Goal: Contribute content

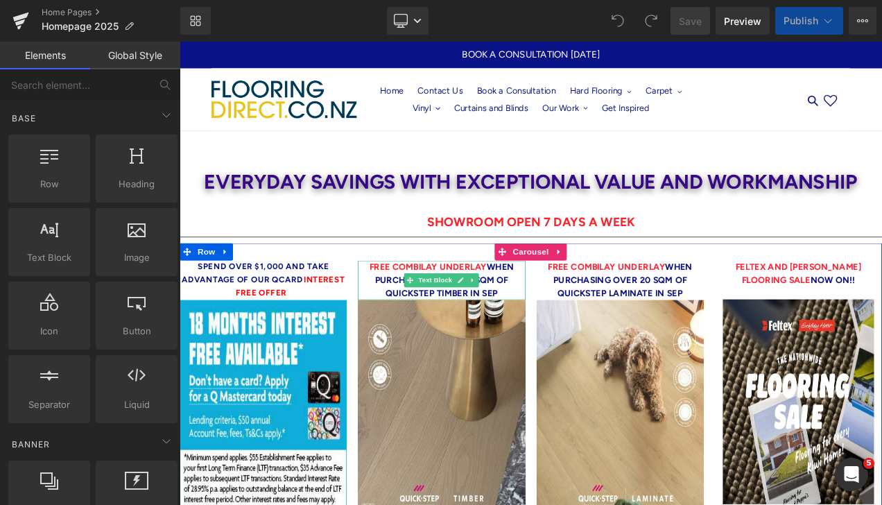
click at [551, 339] on strong "Free COMBILAY UNDERLAY when purchasing over 20 sqm of Quickstep timber IN SEP" at bounding box center [492, 327] width 173 height 44
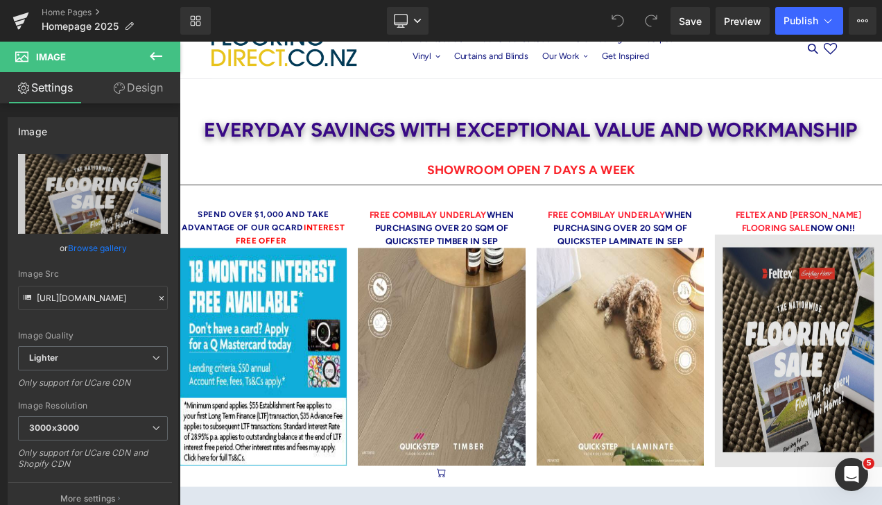
scroll to position [139, 0]
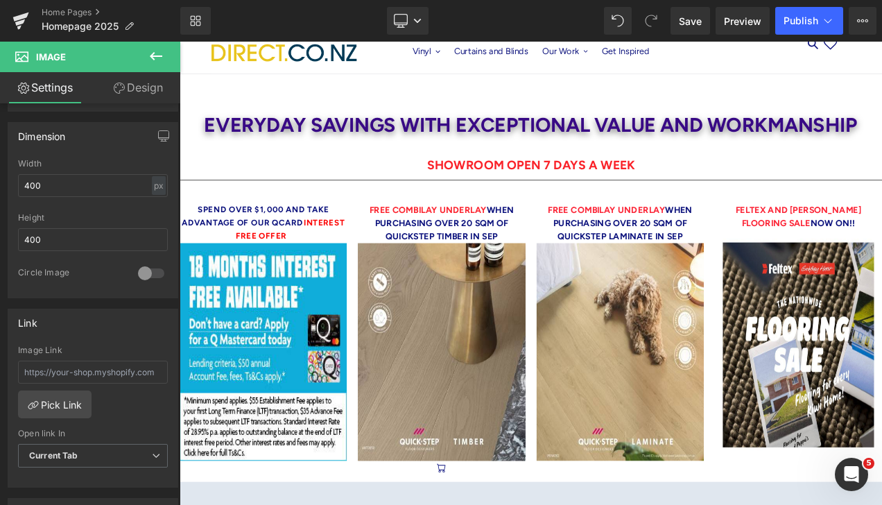
scroll to position [0, 0]
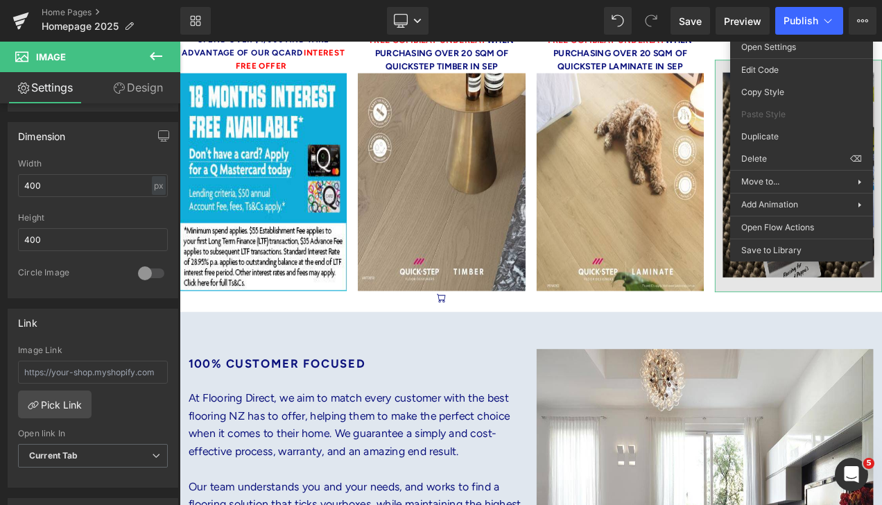
scroll to position [277, 0]
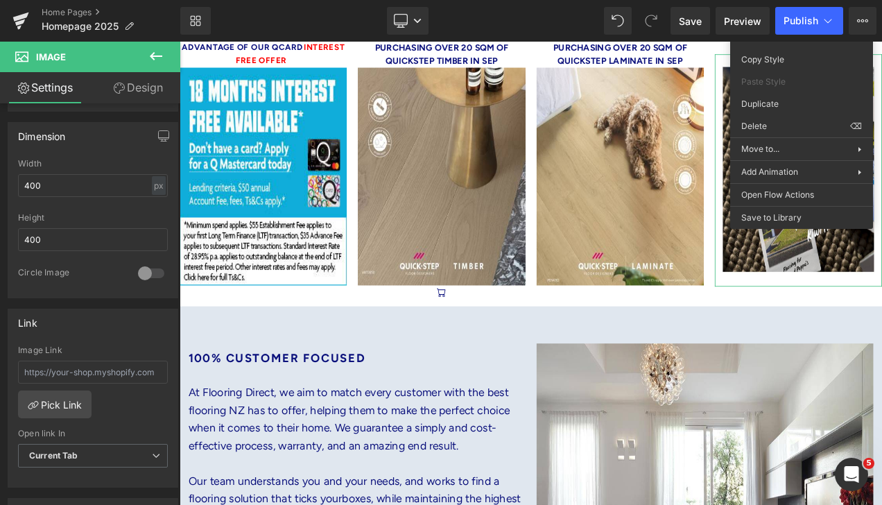
drag, startPoint x: 909, startPoint y: 355, endPoint x: 913, endPoint y: 334, distance: 21.1
click at [180, 42] on div at bounding box center [180, 42] width 0 height 0
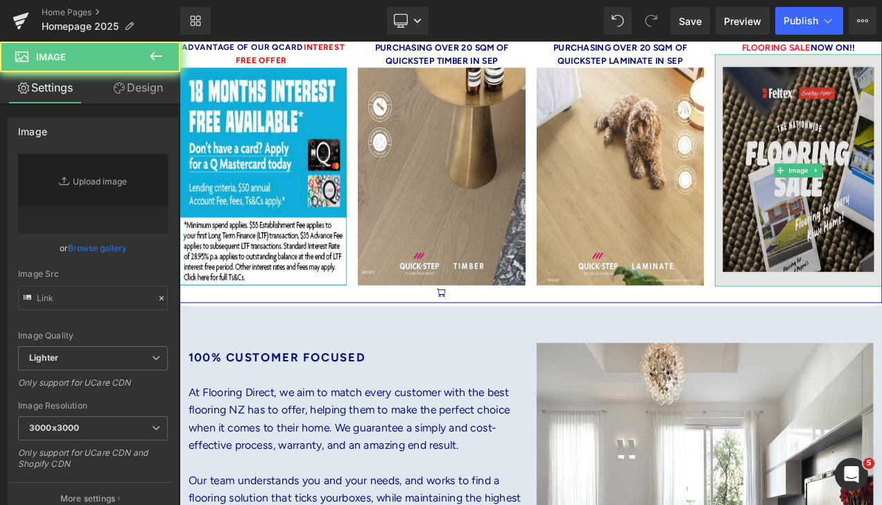
type input "[URL][DOMAIN_NAME]"
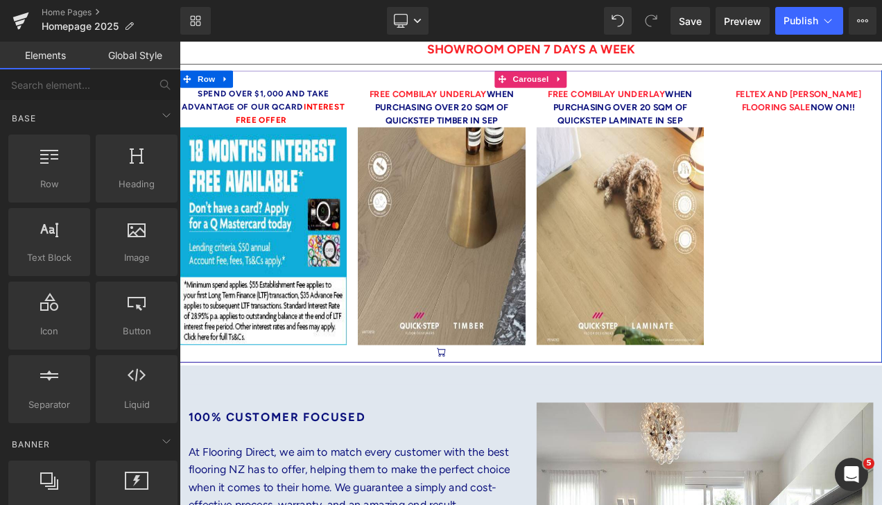
scroll to position [139, 0]
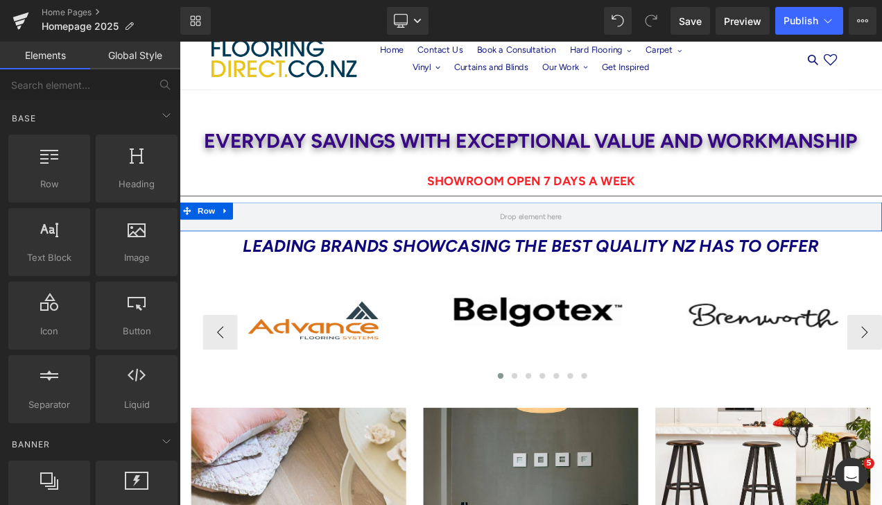
scroll to position [0, 0]
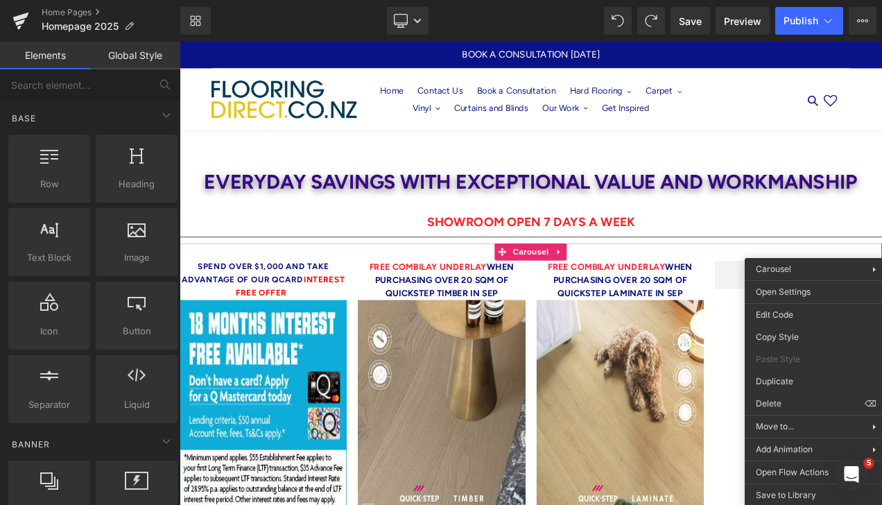
drag, startPoint x: 748, startPoint y: 400, endPoint x: 608, endPoint y: 291, distance: 177.0
click at [748, 400] on img at bounding box center [706, 480] width 200 height 260
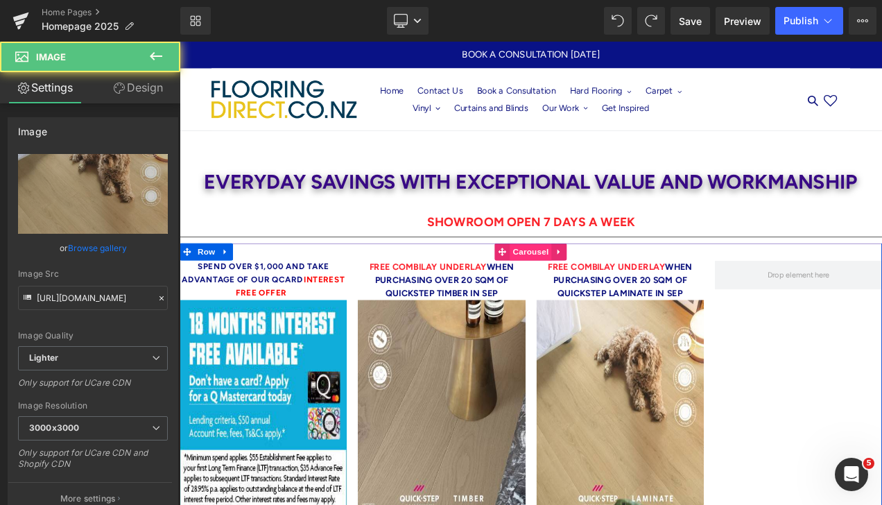
click at [604, 295] on span "Carousel" at bounding box center [599, 292] width 50 height 21
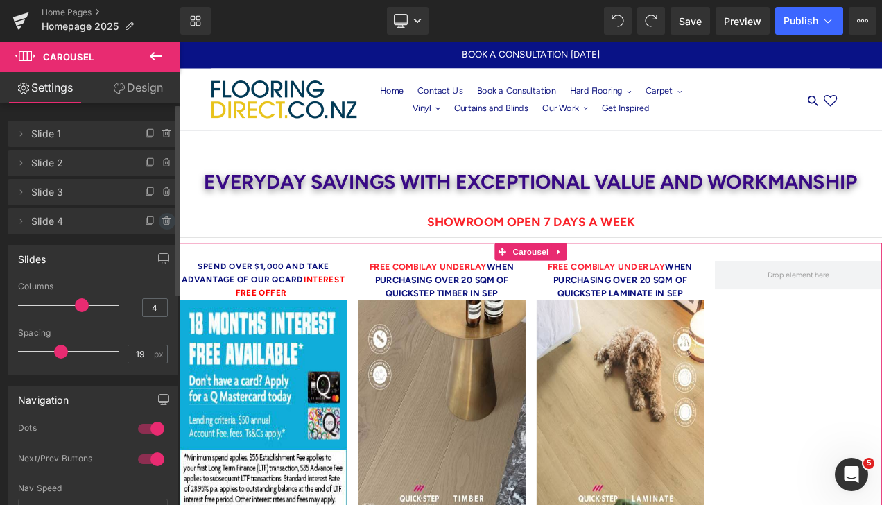
click at [165, 220] on icon at bounding box center [167, 221] width 11 height 11
click at [152, 218] on button "Delete" at bounding box center [152, 222] width 44 height 18
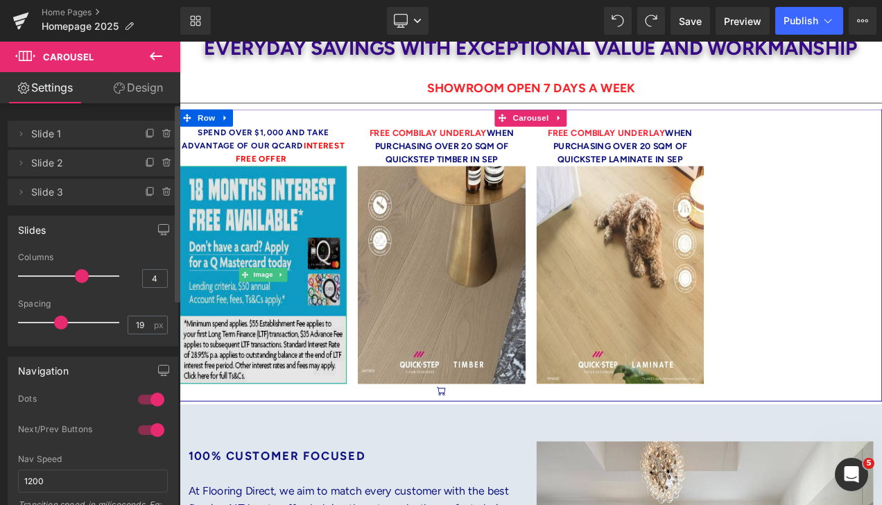
scroll to position [139, 0]
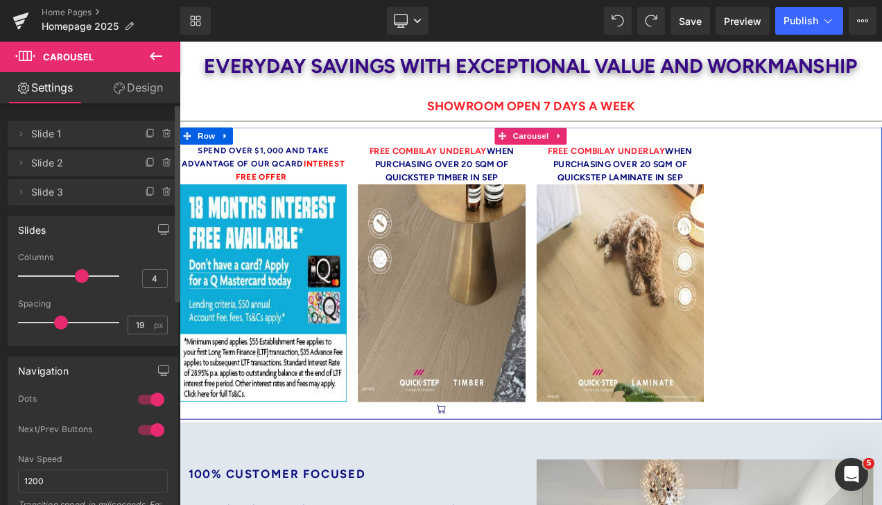
click at [882, 340] on div "Spend over $1,000 and take advantage of our QCard Interest free offer Text Bloc…" at bounding box center [599, 328] width 839 height 328
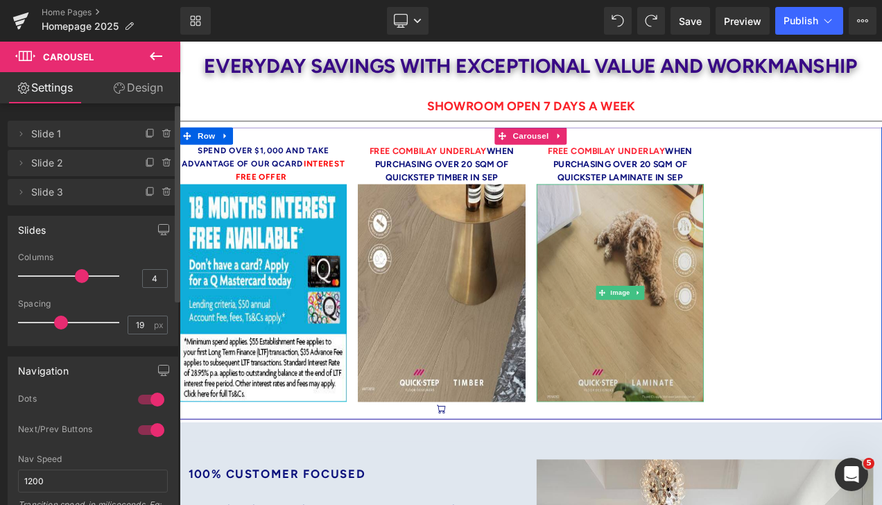
click at [727, 280] on img at bounding box center [706, 342] width 200 height 260
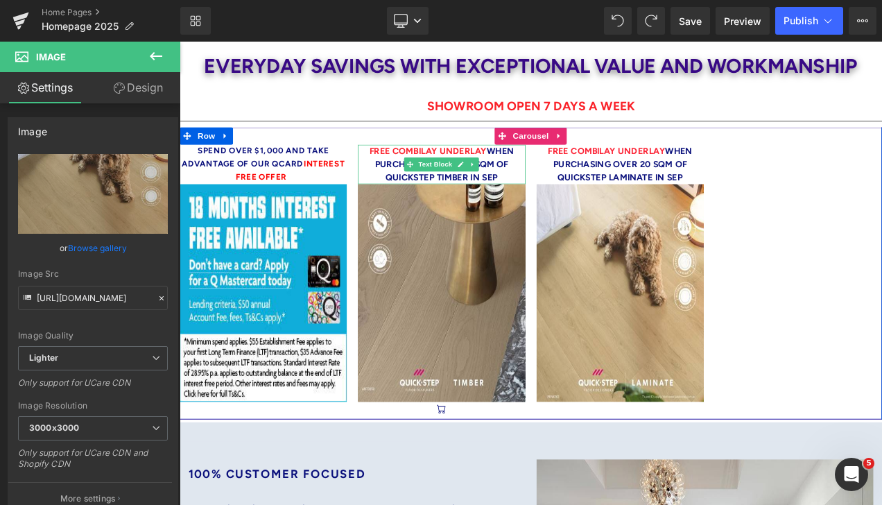
click at [508, 182] on link at bounding box center [515, 188] width 15 height 17
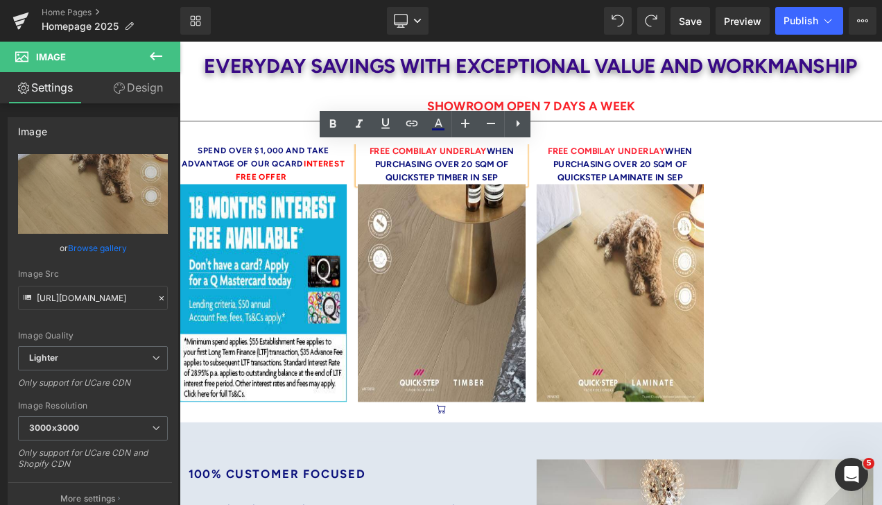
click at [540, 192] on strong "Free COMBILAY UNDERLAY when purchasing over 20 sqm of Quickstep timber IN SEP" at bounding box center [492, 188] width 173 height 44
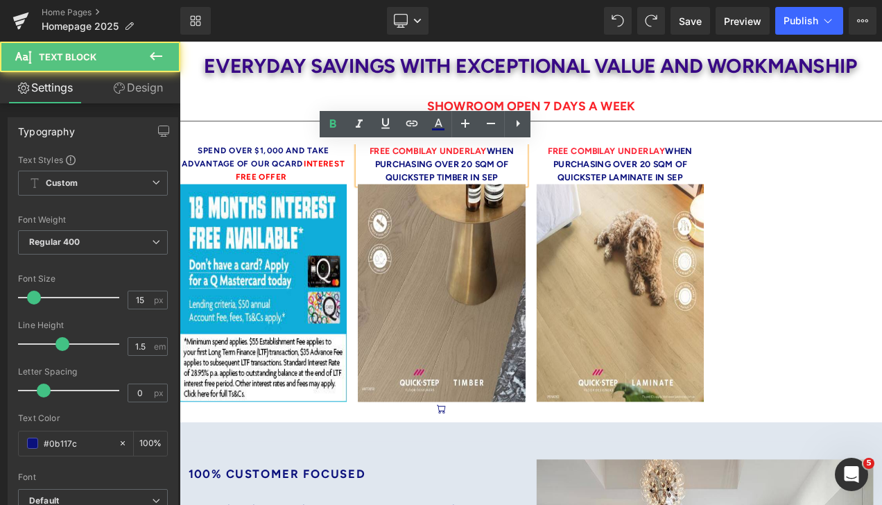
click at [555, 203] on p "Free COMBILAY UNDERLAY when purchasing over 20 sqm of Quickstep timber IN SEP" at bounding box center [493, 187] width 200 height 47
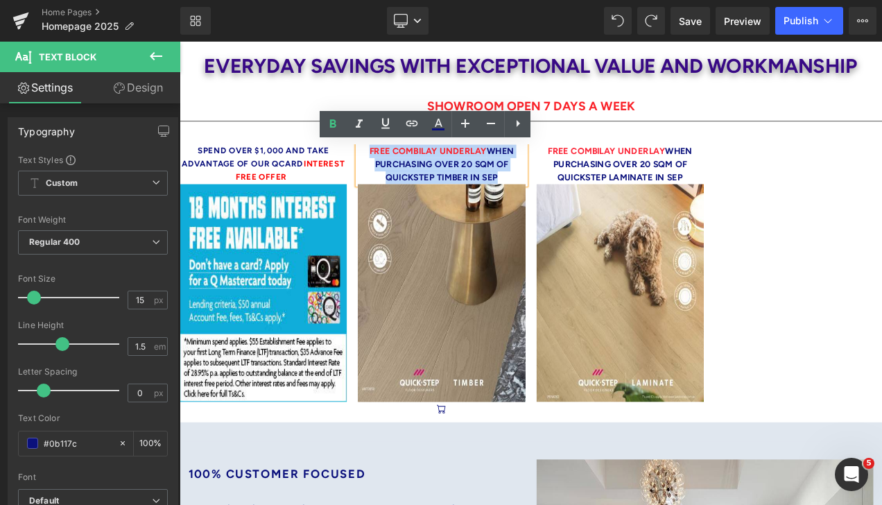
drag, startPoint x: 561, startPoint y: 203, endPoint x: 378, endPoint y: 161, distance: 187.9
click at [378, 161] on div "Spend over $1,000 and take advantage of our QCard Interest free offer Text Bloc…" at bounding box center [599, 318] width 839 height 349
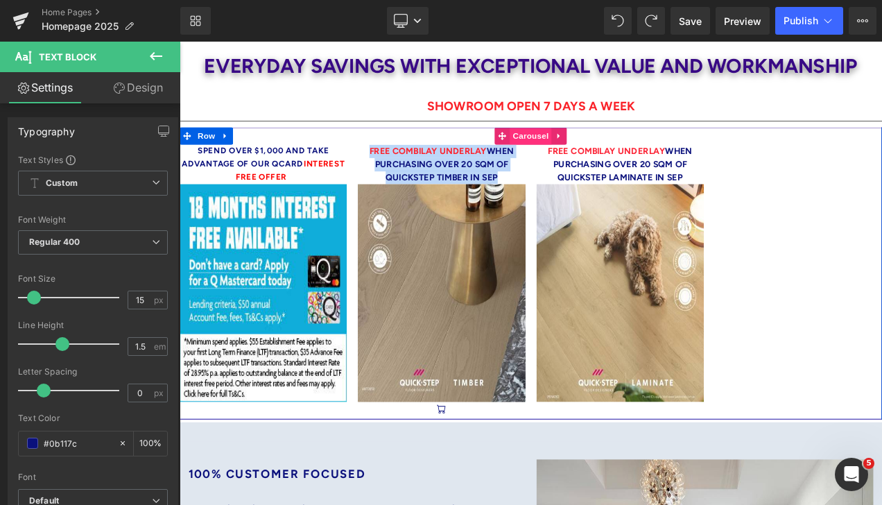
click at [602, 153] on span "Carousel" at bounding box center [599, 154] width 50 height 21
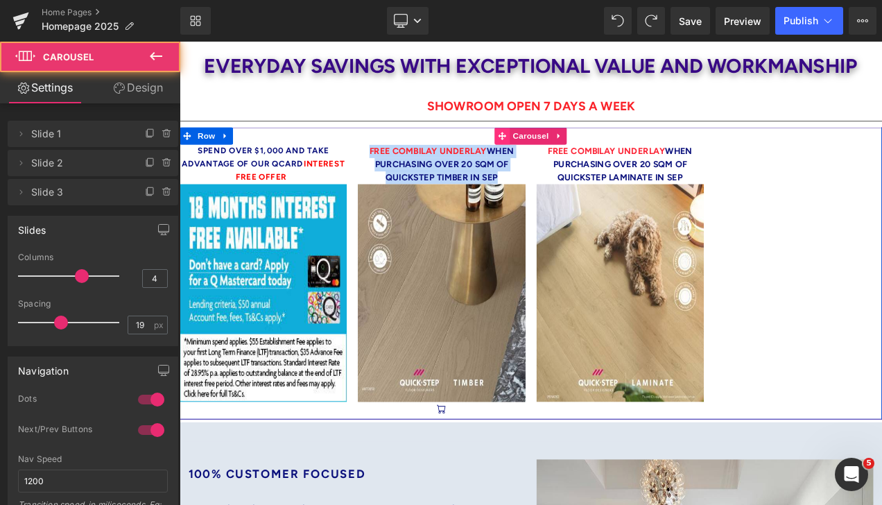
click at [563, 156] on icon at bounding box center [565, 154] width 10 height 10
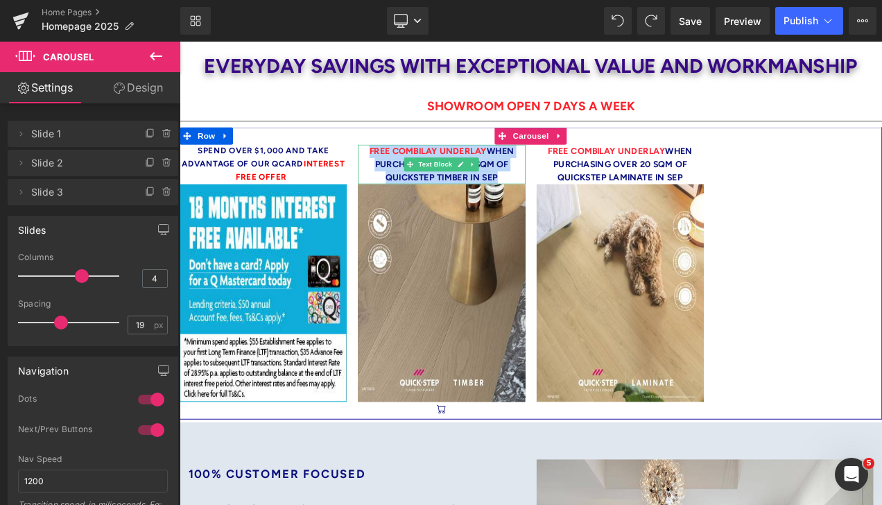
click at [490, 175] on span "Free COMBILAY UNDERLAY" at bounding box center [476, 172] width 140 height 12
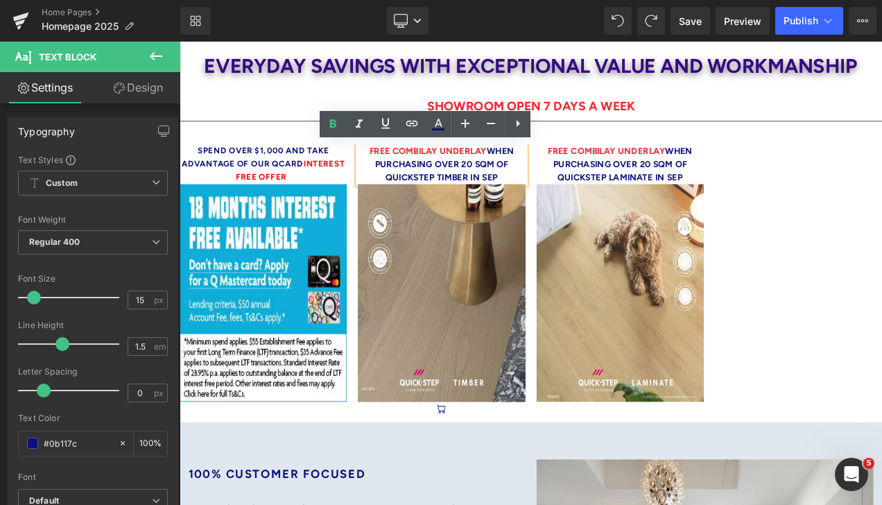
click at [882, 212] on div "Spend over $1,000 and take advantage of our QCard Interest free offer Text Bloc…" at bounding box center [599, 328] width 839 height 328
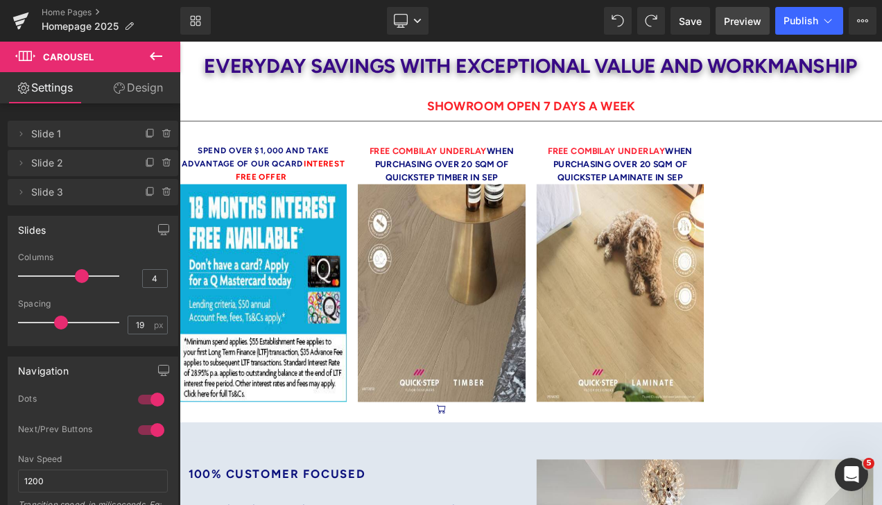
click at [732, 19] on span "Preview" at bounding box center [742, 21] width 37 height 15
click at [684, 25] on span "Save" at bounding box center [690, 21] width 23 height 15
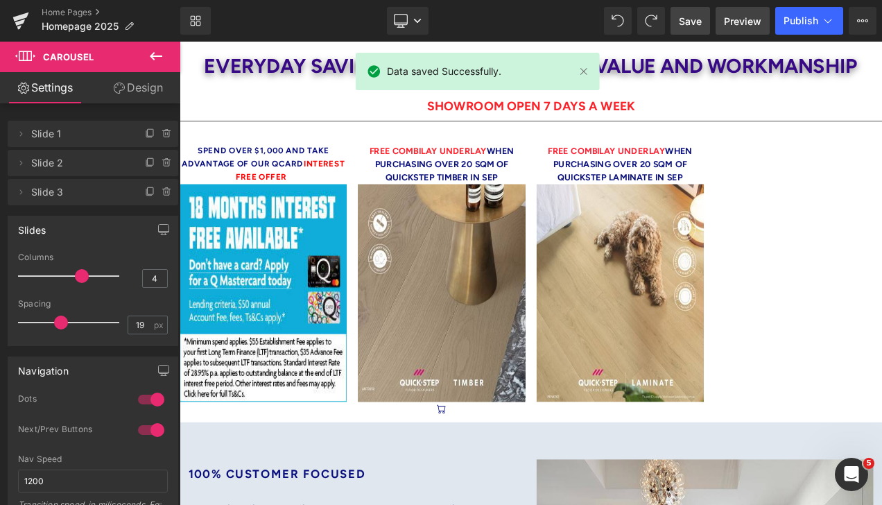
click at [727, 18] on span "Preview" at bounding box center [742, 21] width 37 height 15
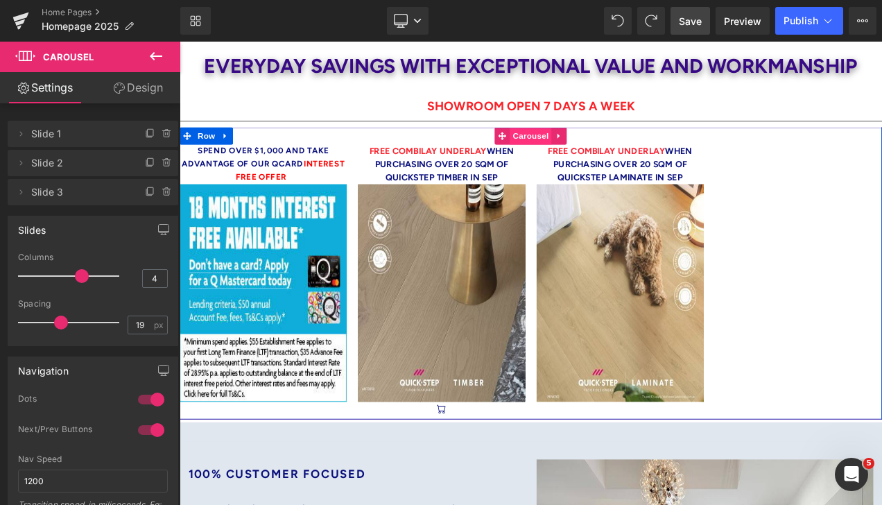
click at [581, 148] on span "Carousel" at bounding box center [599, 154] width 50 height 21
click at [564, 147] on span at bounding box center [565, 154] width 18 height 21
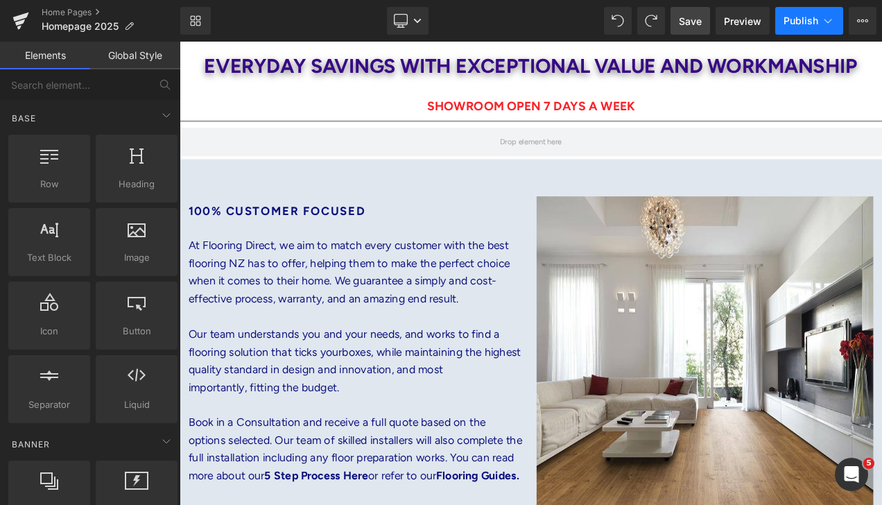
click at [798, 20] on span "Publish" at bounding box center [801, 20] width 35 height 11
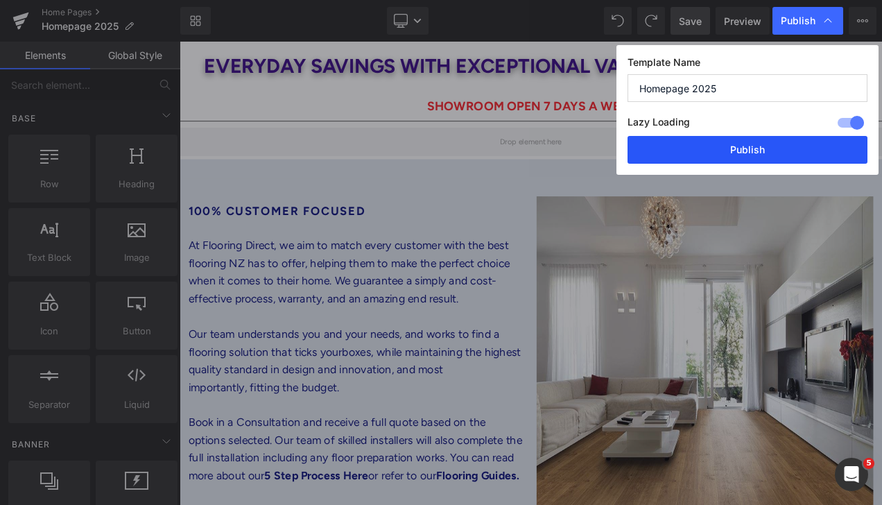
click at [762, 155] on button "Publish" at bounding box center [748, 150] width 240 height 28
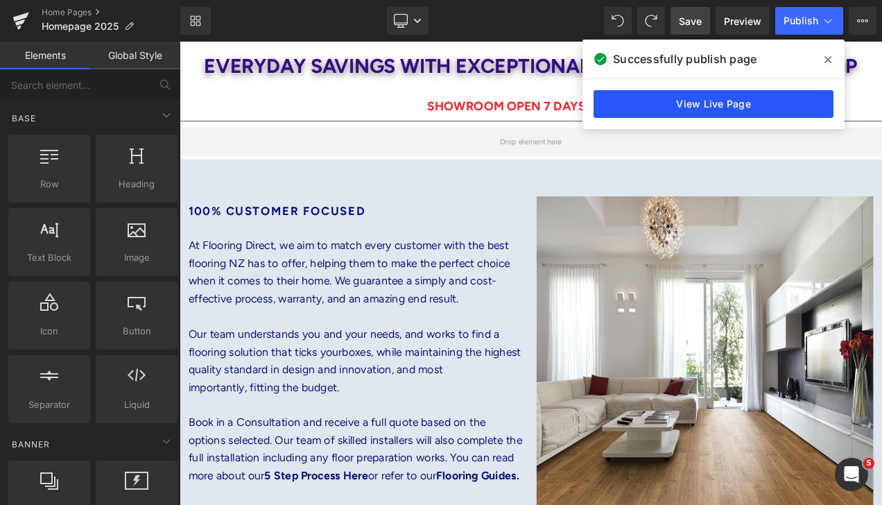
click at [726, 108] on link "View Live Page" at bounding box center [714, 104] width 240 height 28
